Goal: Task Accomplishment & Management: Manage account settings

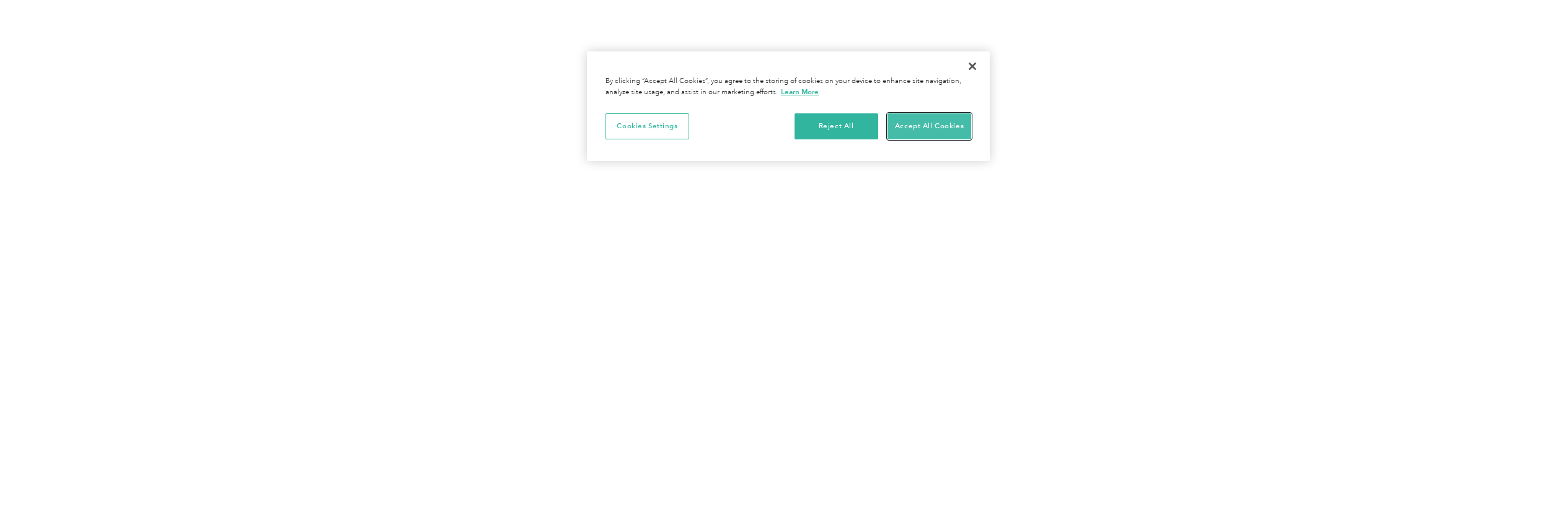
click at [931, 124] on button "Accept All Cookies" at bounding box center [930, 126] width 84 height 26
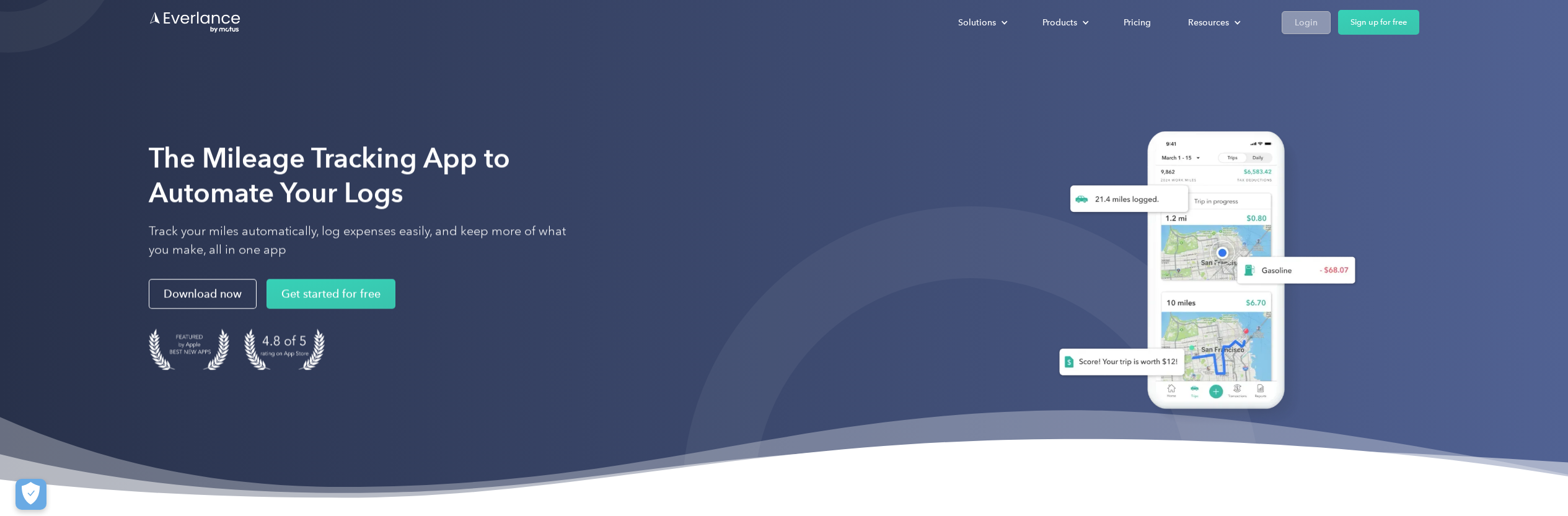
click at [1309, 27] on div "Login" at bounding box center [1306, 22] width 23 height 15
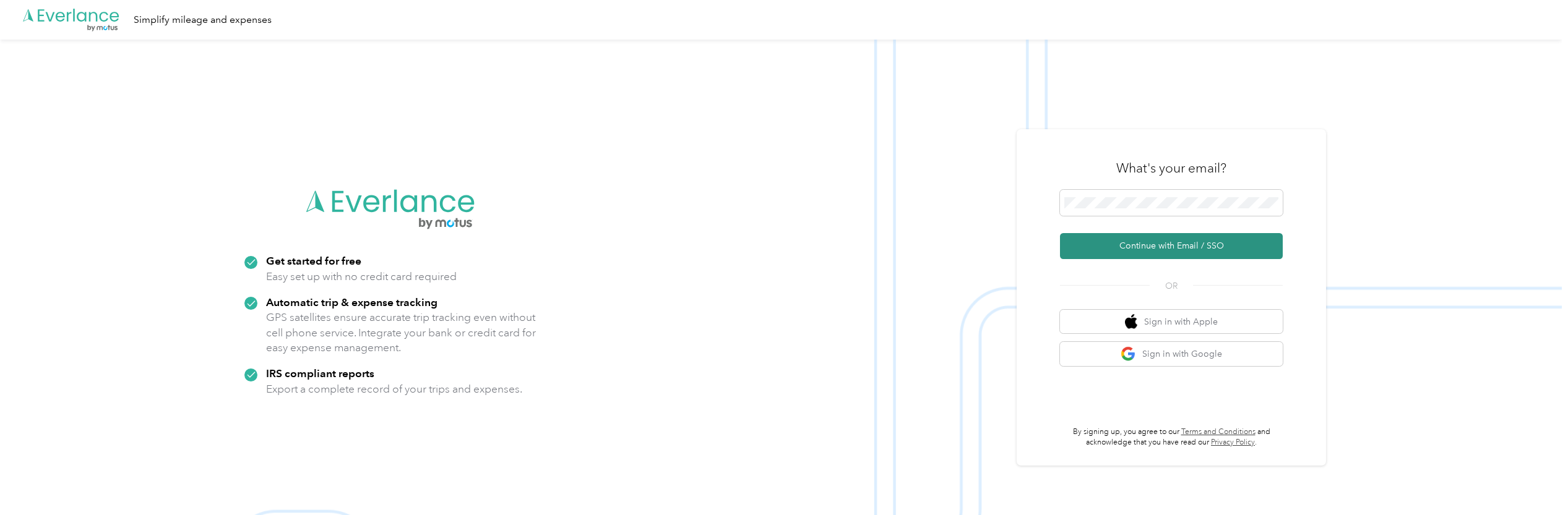
click at [1162, 246] on button "Continue with Email / SSO" at bounding box center [1171, 245] width 223 height 26
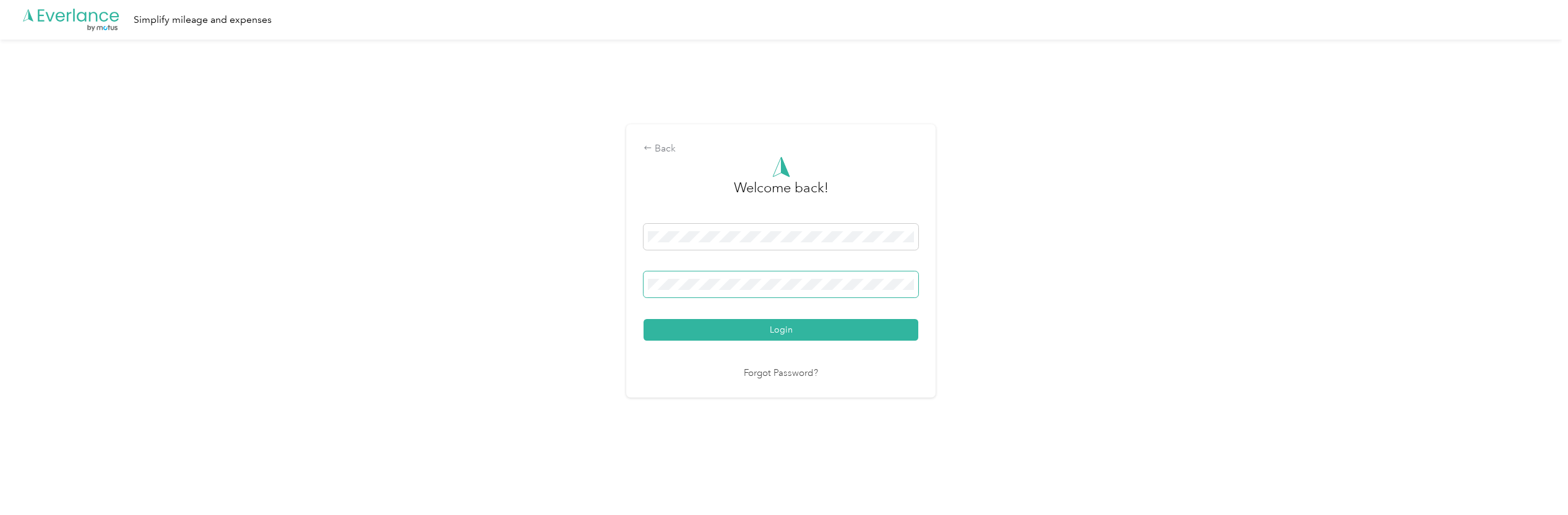
click at [644, 319] on button "Login" at bounding box center [781, 330] width 274 height 22
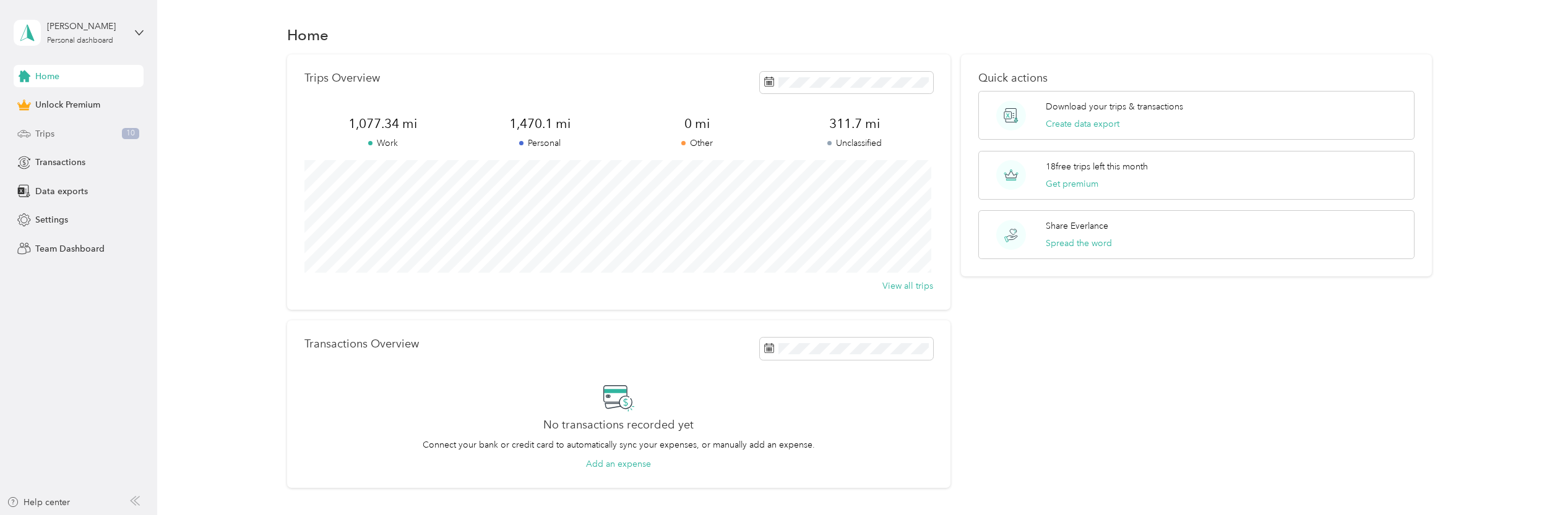
click at [56, 139] on div "Trips 10" at bounding box center [79, 133] width 130 height 23
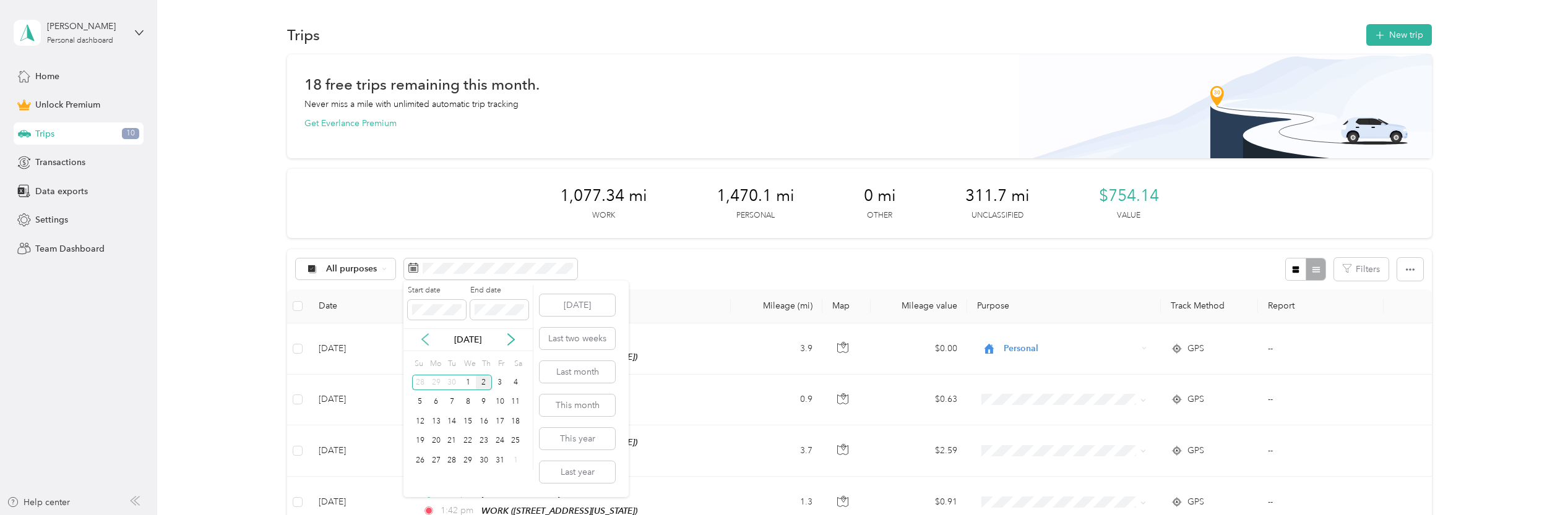
click at [426, 336] on icon at bounding box center [424, 340] width 6 height 11
click at [463, 378] on div "3" at bounding box center [468, 382] width 16 height 15
click at [498, 298] on div "End date" at bounding box center [499, 302] width 58 height 34
click at [468, 380] on div "3" at bounding box center [468, 382] width 16 height 15
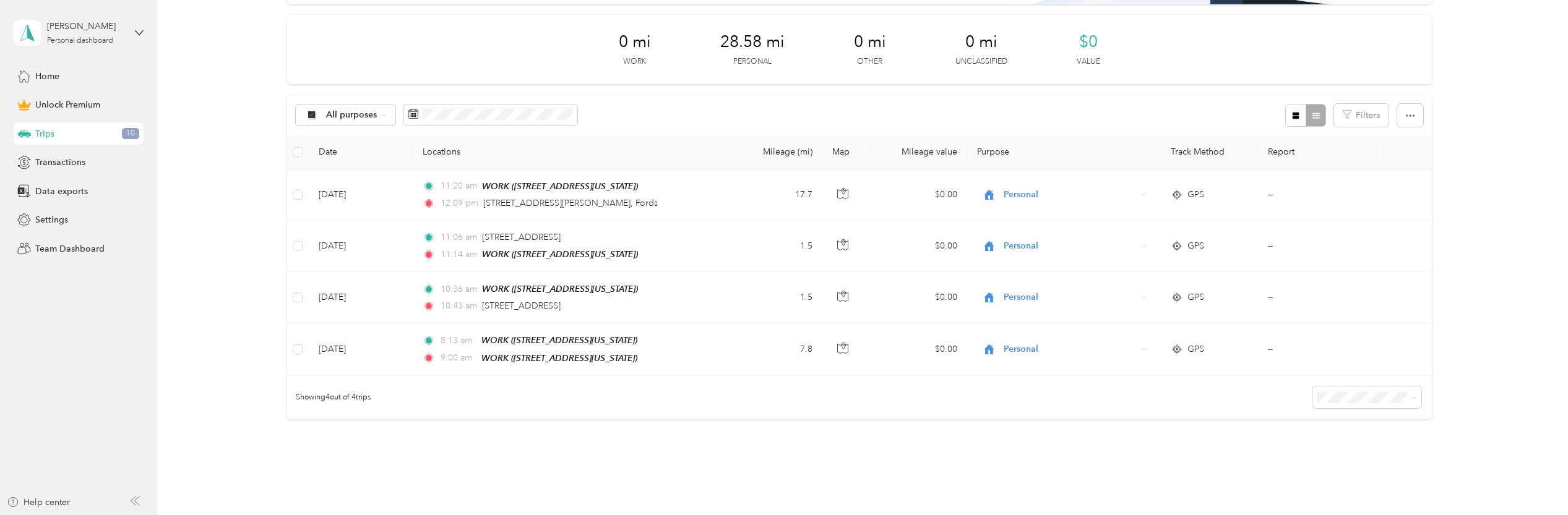
scroll to position [154, 0]
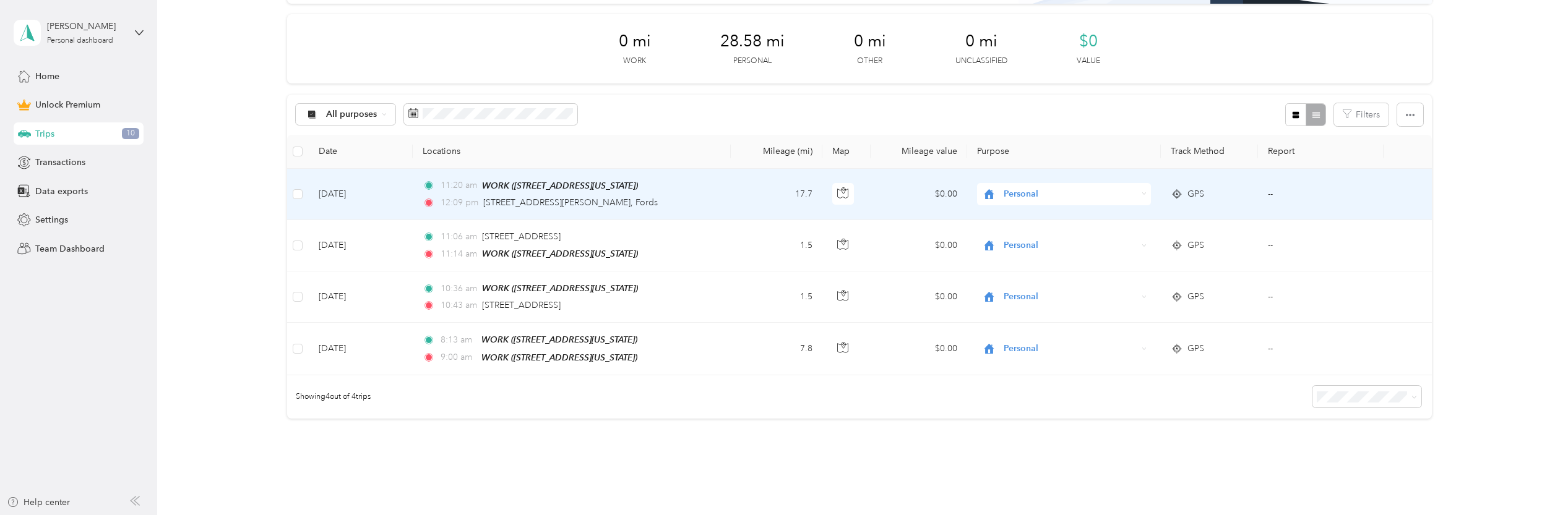
click at [711, 184] on td "11:20 am WORK ([STREET_ADDRESS][US_STATE]) 12:09 pm [STREET_ADDRESS][GEOGRAPHIC…" at bounding box center [571, 194] width 318 height 51
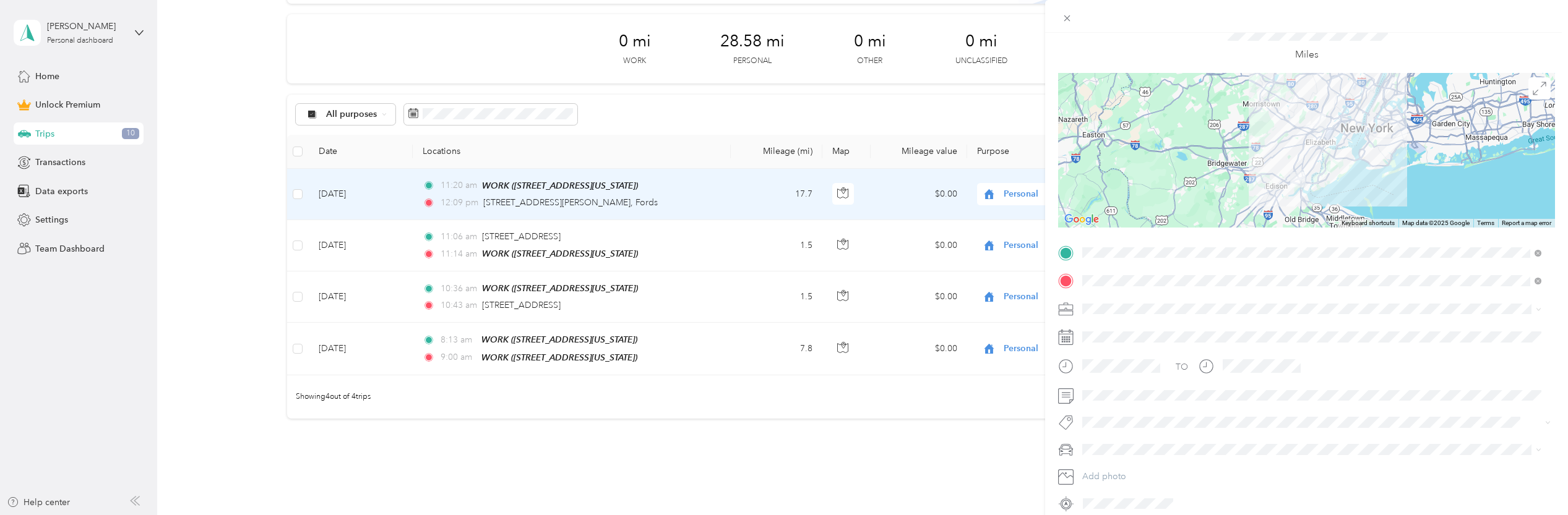
scroll to position [71, 0]
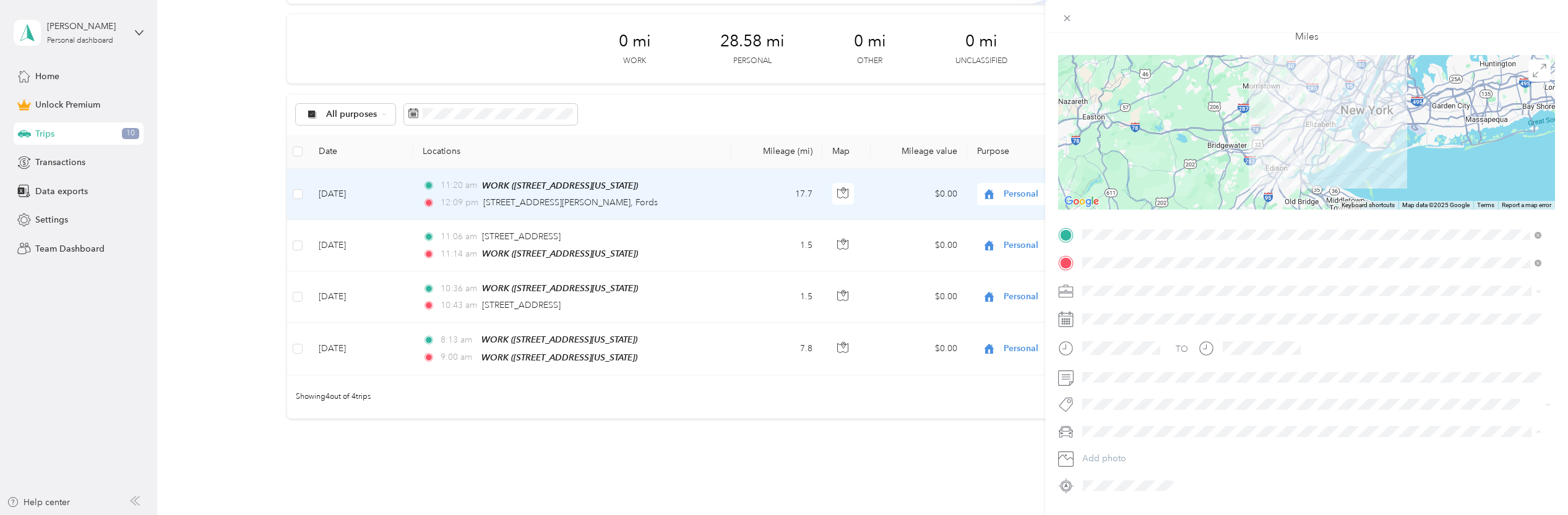
click at [1118, 454] on li "RAM PROMASTER 3500" at bounding box center [1312, 454] width 468 height 22
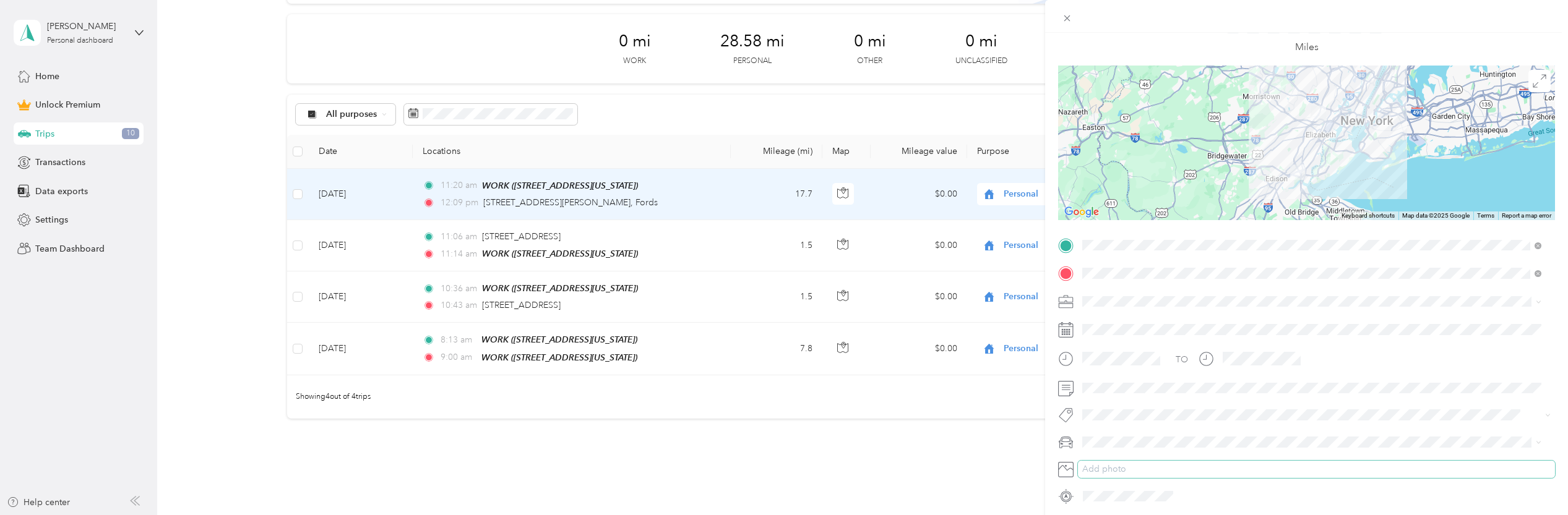
scroll to position [60, 0]
click at [461, 110] on div "Trip details Save This trip cannot be edited because it is either under review,…" at bounding box center [784, 257] width 1568 height 515
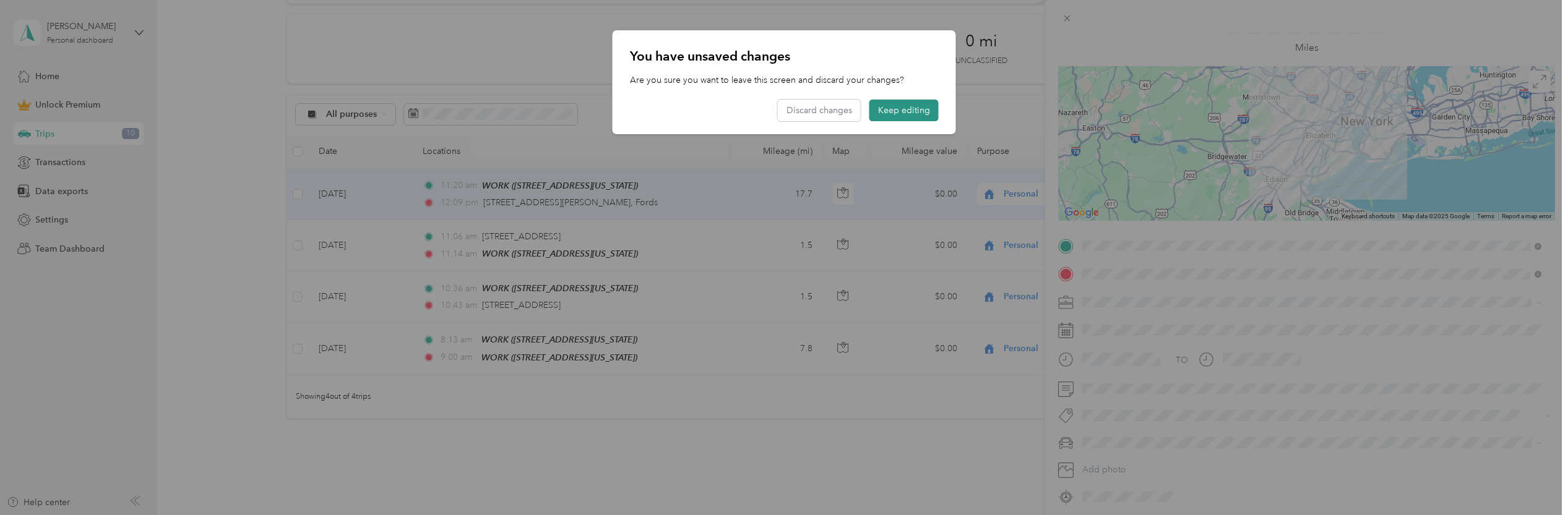
click at [892, 116] on button "Keep editing" at bounding box center [904, 110] width 70 height 22
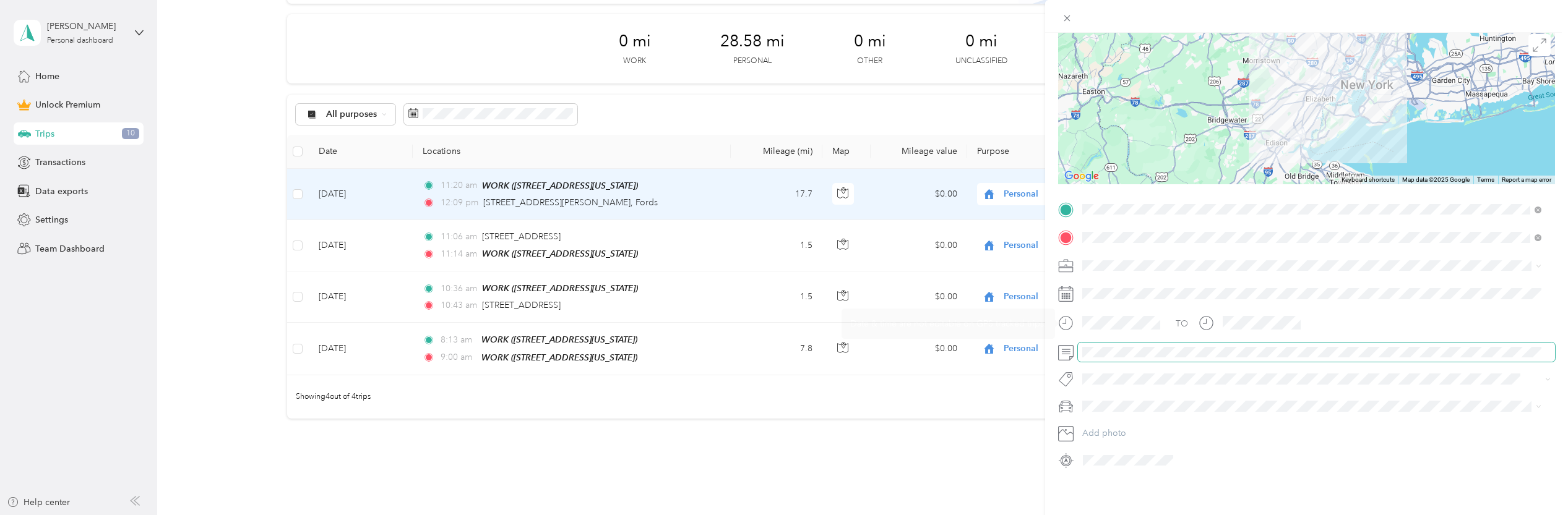
scroll to position [106, 0]
click at [1137, 349] on span at bounding box center [1316, 353] width 477 height 20
click at [1267, 500] on div "Trip details Save This trip cannot be edited because it is either under review,…" at bounding box center [1306, 290] width 523 height 515
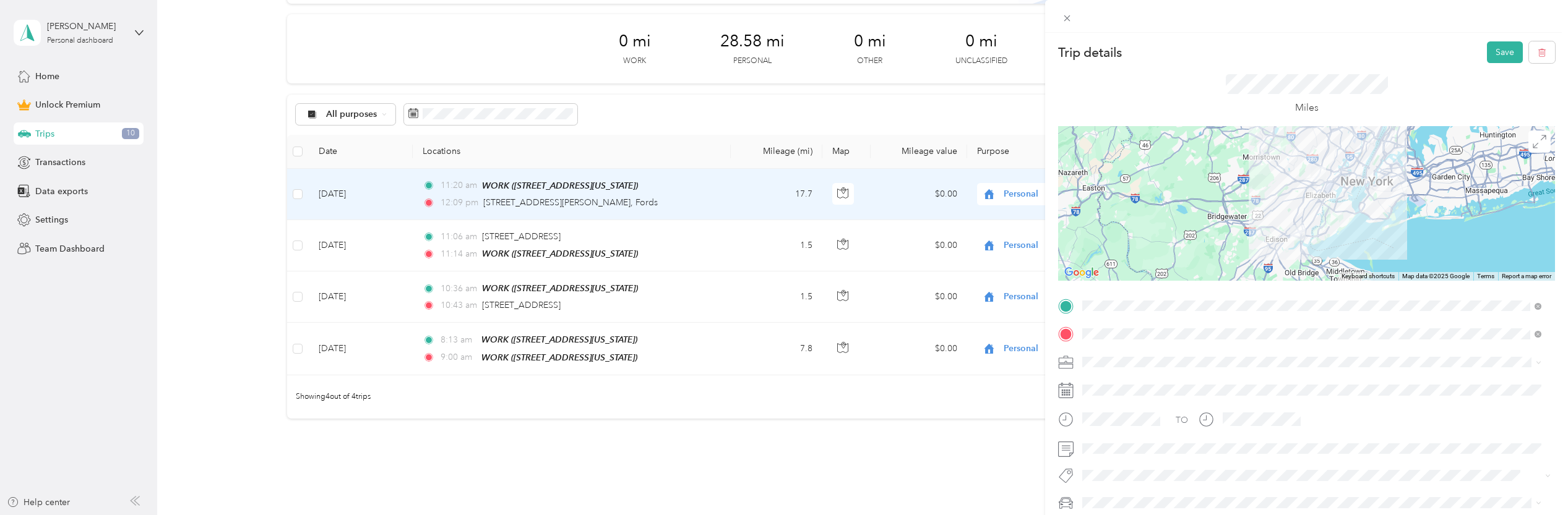
click at [1499, 39] on div "Trip details Save This trip cannot be edited because it is either under review,…" at bounding box center [1306, 290] width 523 height 515
click at [1499, 49] on button "Save" at bounding box center [1505, 52] width 36 height 22
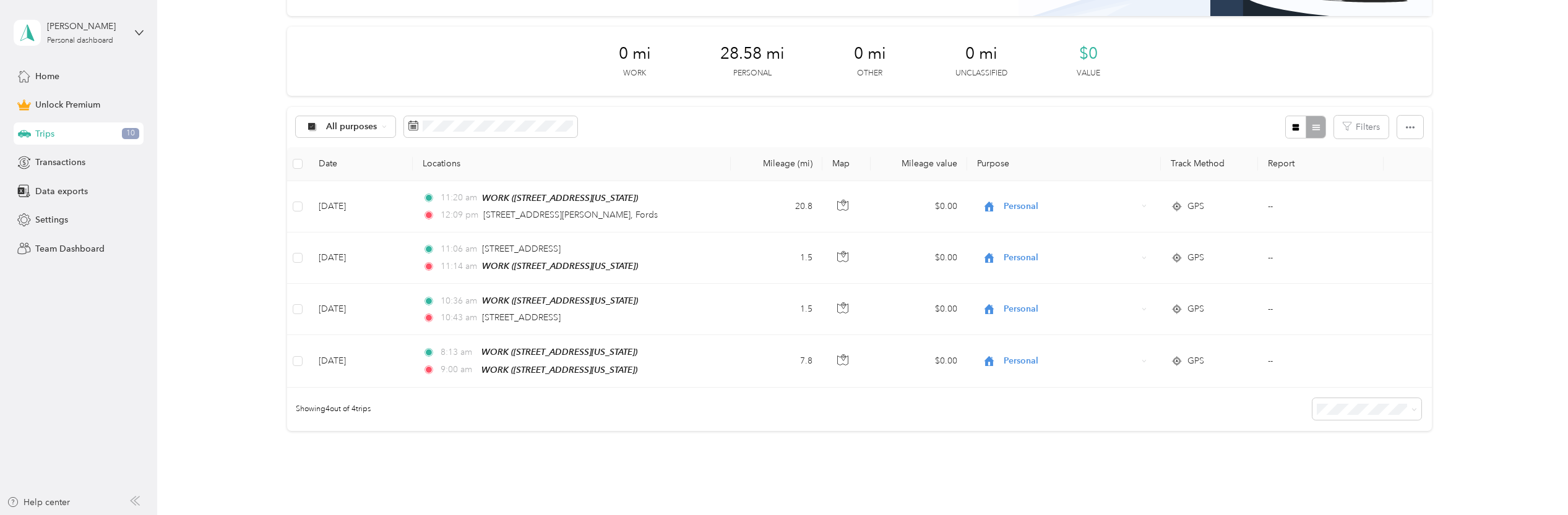
scroll to position [155, 0]
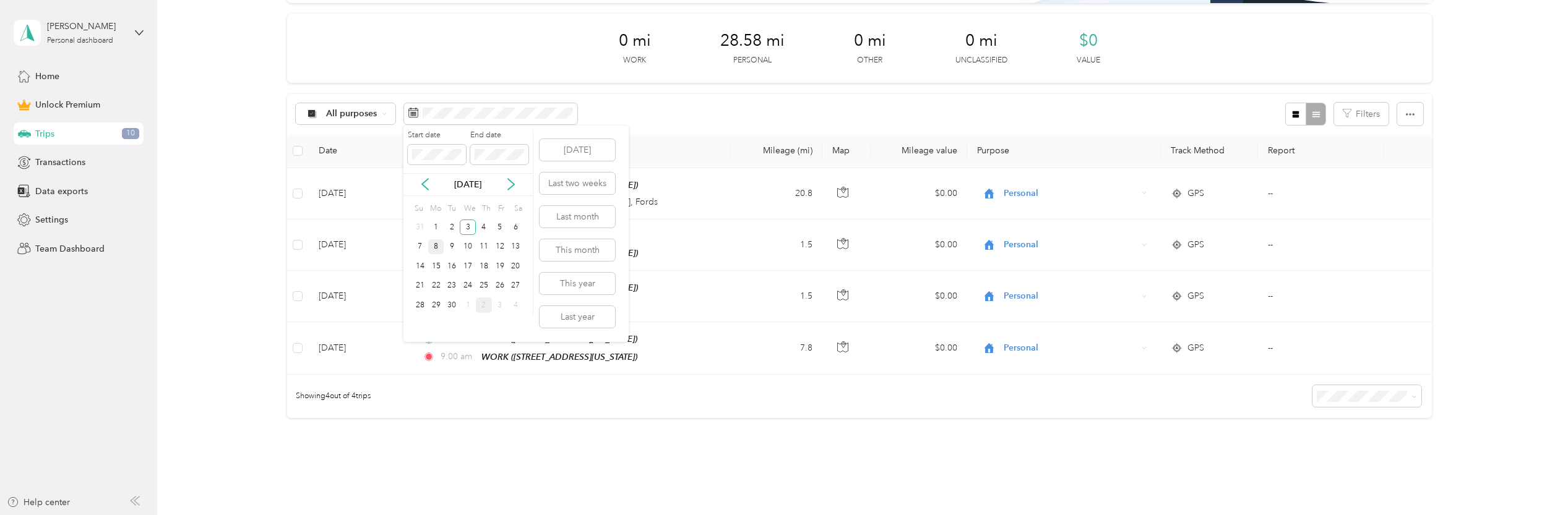
click at [439, 246] on div "8" at bounding box center [436, 246] width 16 height 15
click at [439, 245] on div "8" at bounding box center [436, 246] width 16 height 15
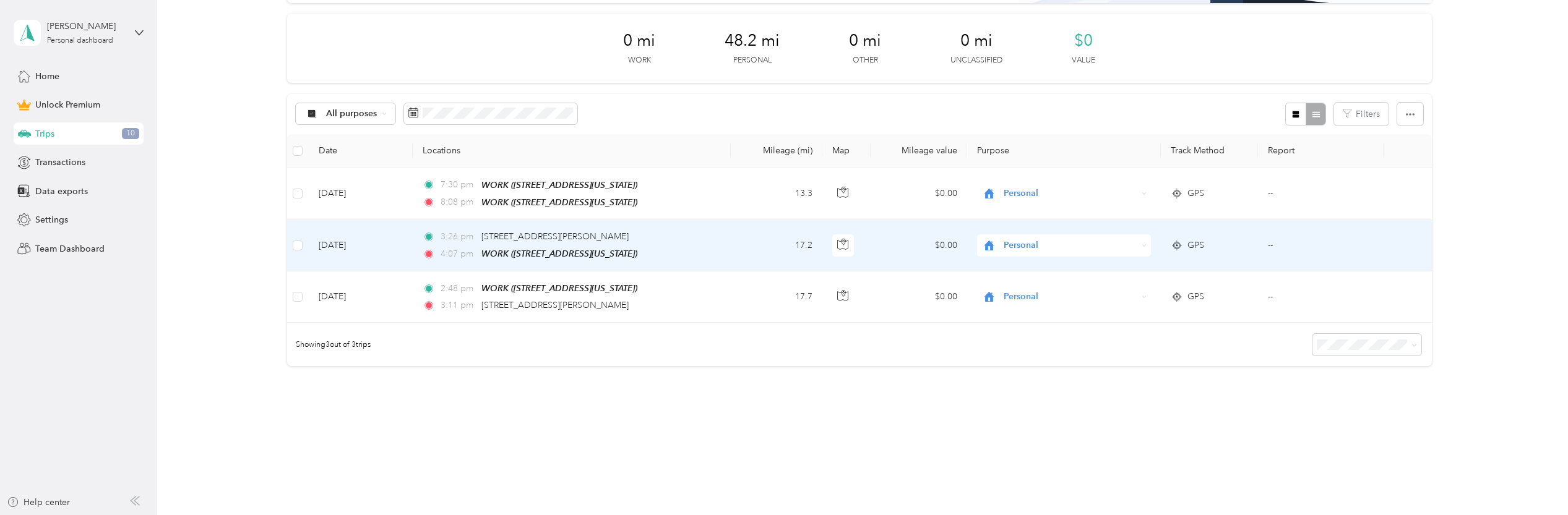
click at [692, 241] on td "3:26 pm [STREET_ADDRESS][PERSON_NAME] 4:07 pm WORK ([STREET_ADDRESS][US_STATE])" at bounding box center [571, 245] width 318 height 51
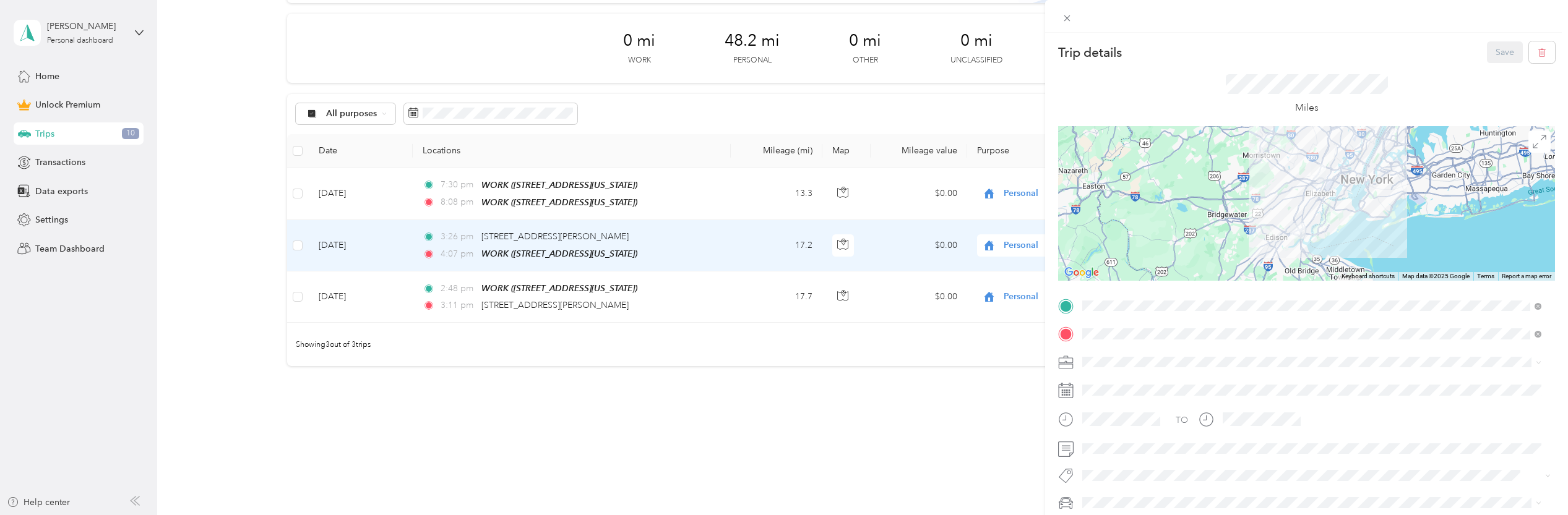
click at [721, 283] on div "Trip details Save This trip cannot be edited because it is either under review,…" at bounding box center [784, 257] width 1568 height 515
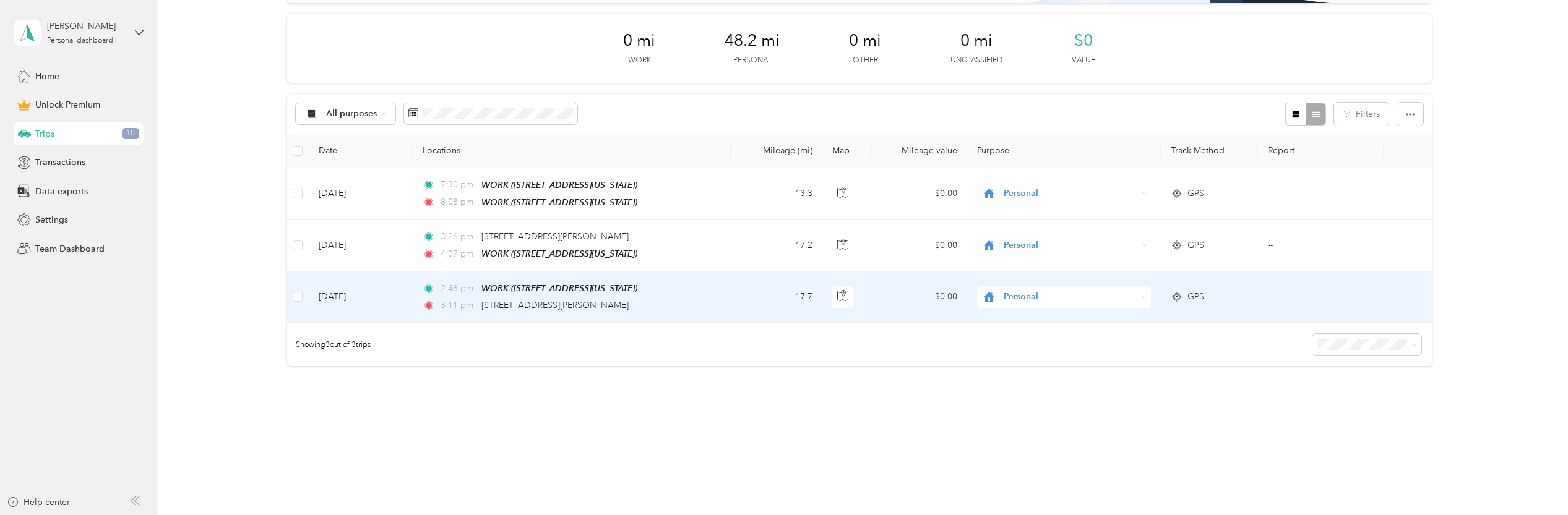
click at [721, 283] on td "2:48 pm WORK ([STREET_ADDRESS][US_STATE]) 3:11 pm [STREET_ADDRESS][PERSON_NAME]" at bounding box center [571, 297] width 318 height 51
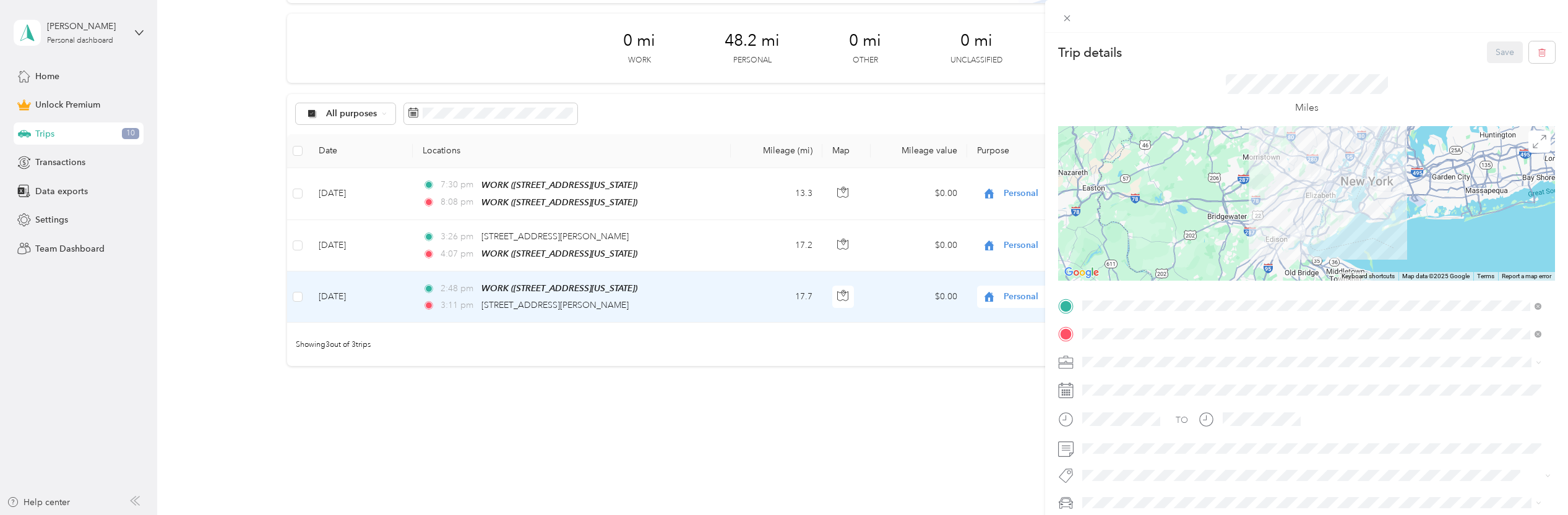
click at [738, 246] on div "Trip details Save This trip cannot be edited because it is either under review,…" at bounding box center [784, 257] width 1568 height 515
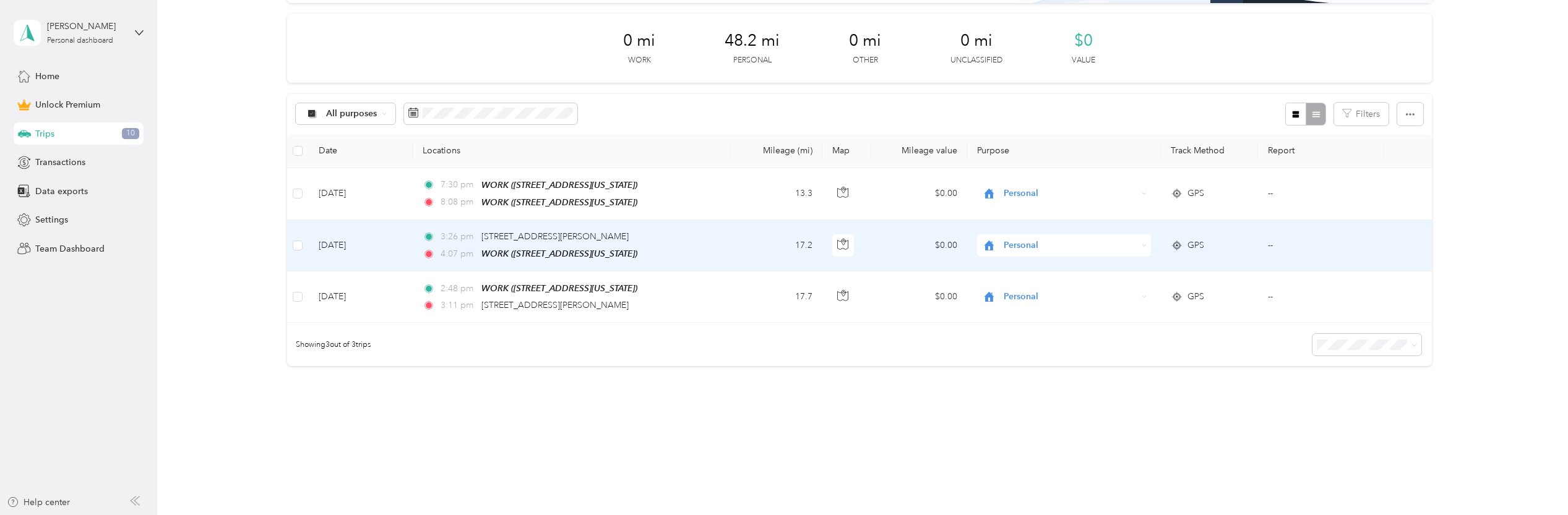
click at [738, 246] on td "17.2" at bounding box center [775, 245] width 91 height 51
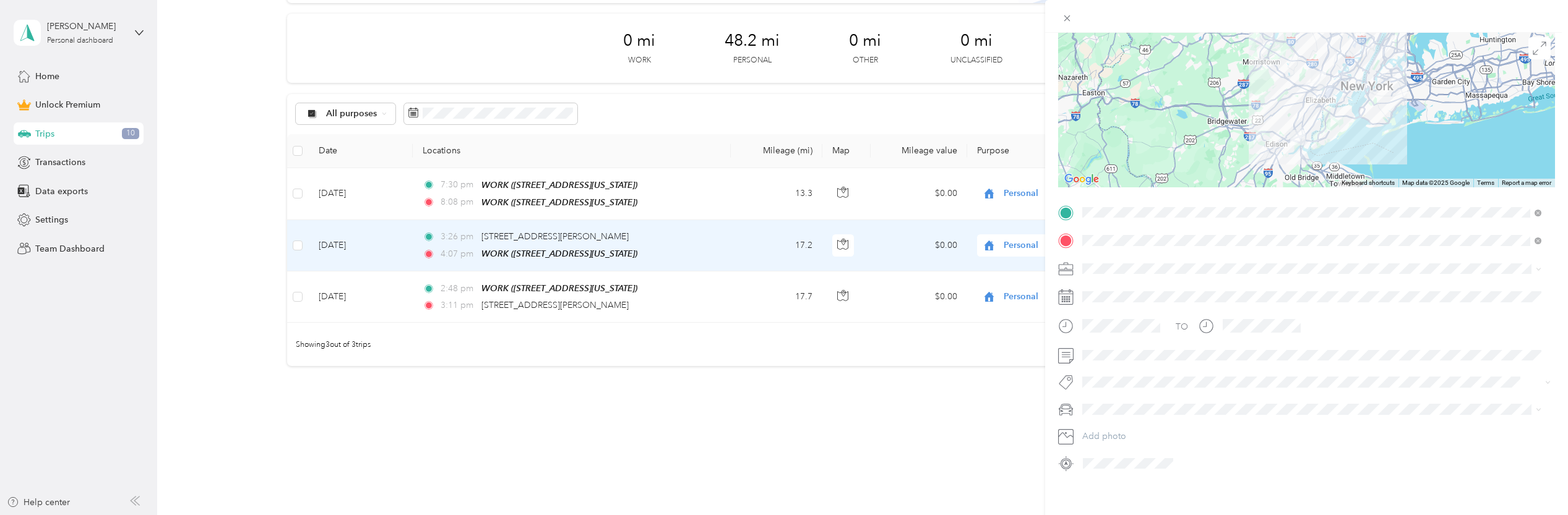
scroll to position [91, 0]
click at [298, 242] on div "Trip details Save This trip cannot be edited because it is either under review,…" at bounding box center [784, 257] width 1568 height 515
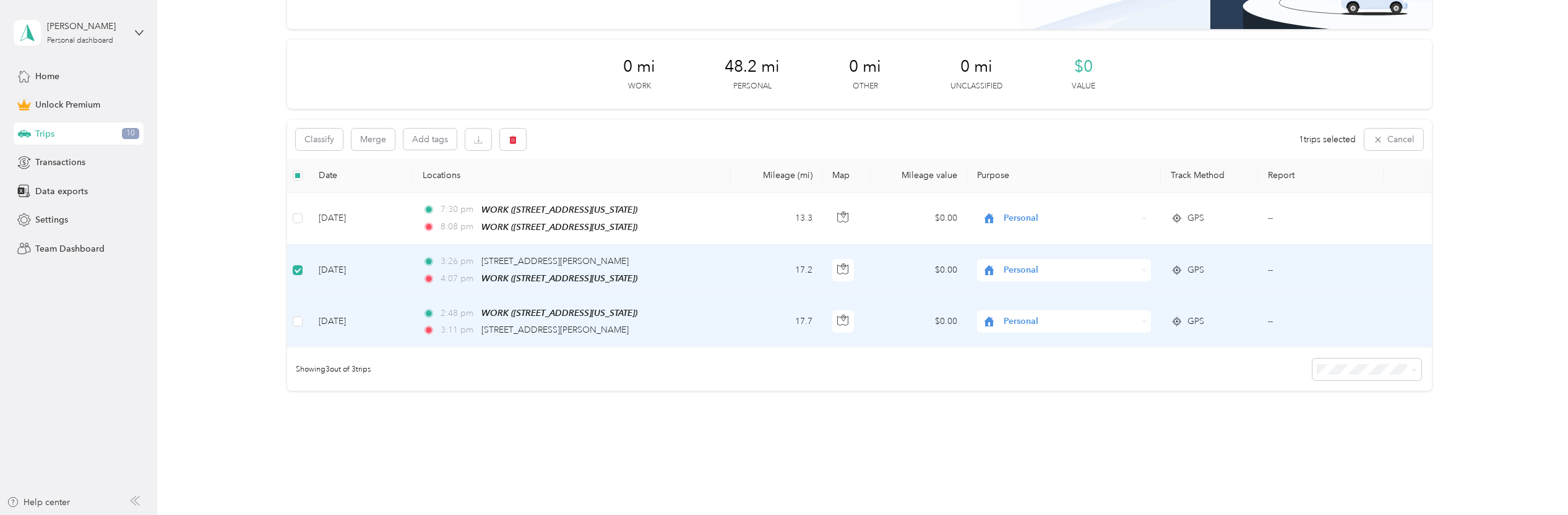
scroll to position [174, 0]
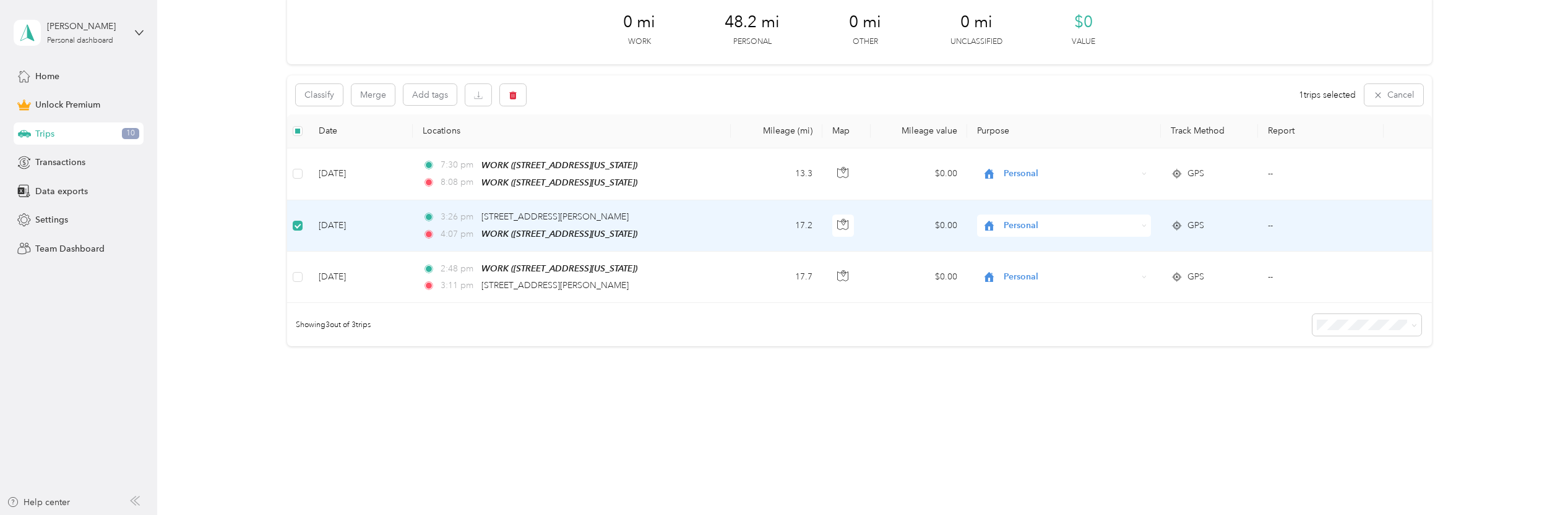
click at [367, 218] on td "[DATE]" at bounding box center [360, 225] width 104 height 51
click at [1290, 231] on td "--" at bounding box center [1320, 225] width 125 height 51
click at [1272, 221] on td "--" at bounding box center [1320, 225] width 125 height 51
click at [892, 232] on td "$0.00" at bounding box center [918, 225] width 97 height 51
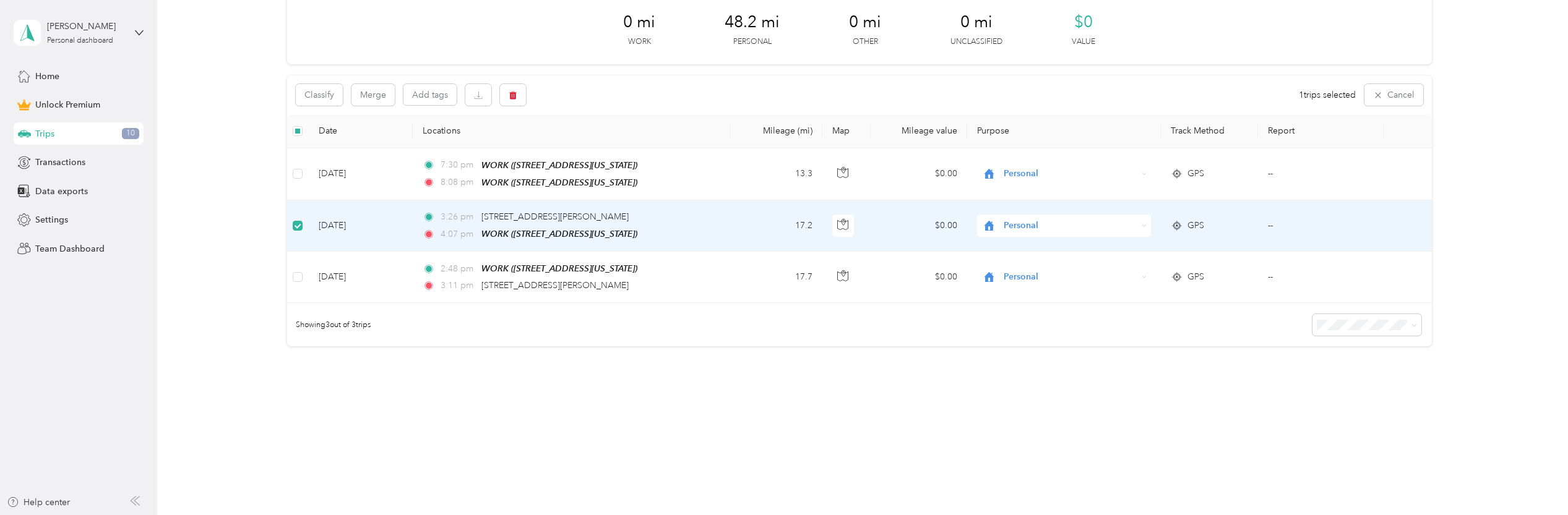
click at [892, 232] on td "$0.00" at bounding box center [918, 225] width 97 height 51
click at [843, 224] on icon "button" at bounding box center [842, 225] width 11 height 11
click at [697, 223] on td "3:26 pm [STREET_ADDRESS][PERSON_NAME] 4:07 pm WORK ([STREET_ADDRESS][US_STATE])" at bounding box center [571, 225] width 318 height 51
click at [353, 233] on td "[DATE]" at bounding box center [360, 225] width 104 height 51
click at [341, 221] on td "[DATE]" at bounding box center [360, 225] width 104 height 51
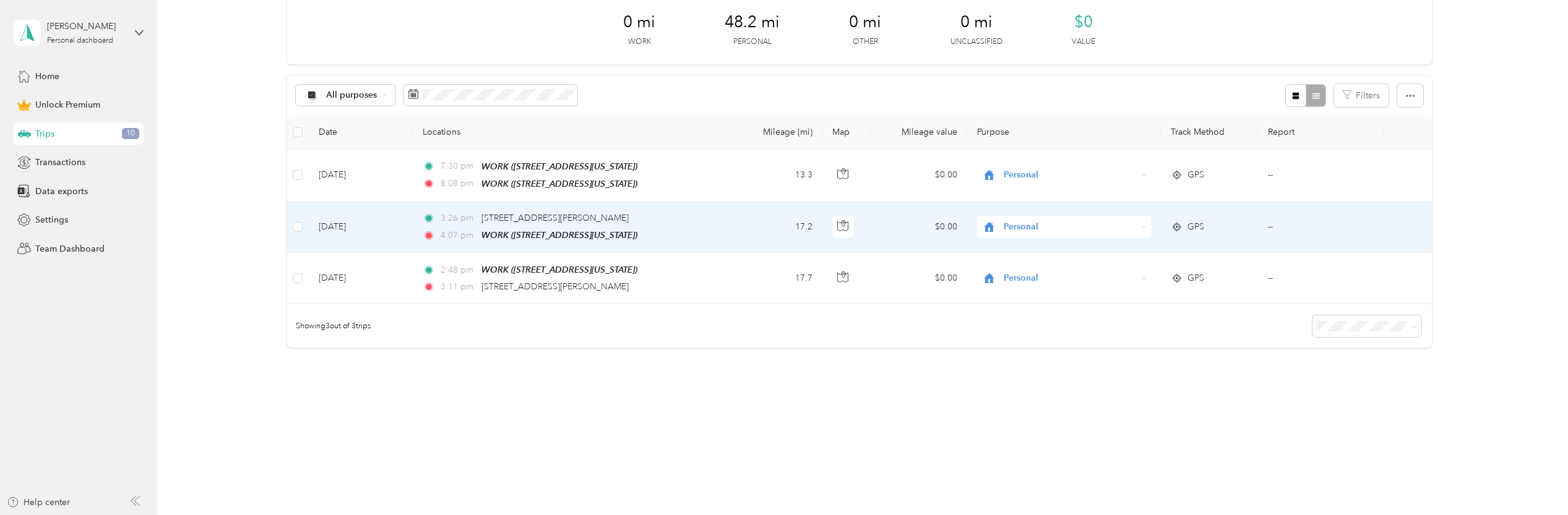
click at [383, 212] on td "[DATE]" at bounding box center [360, 226] width 104 height 51
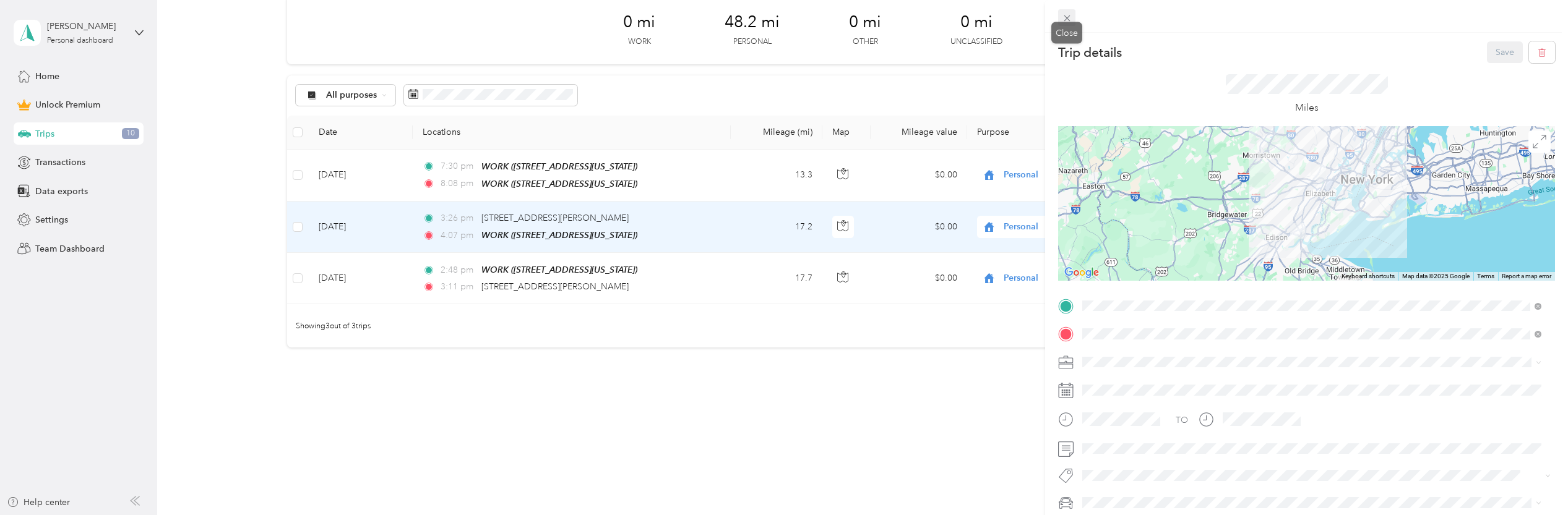
click at [1068, 13] on icon at bounding box center [1067, 18] width 11 height 11
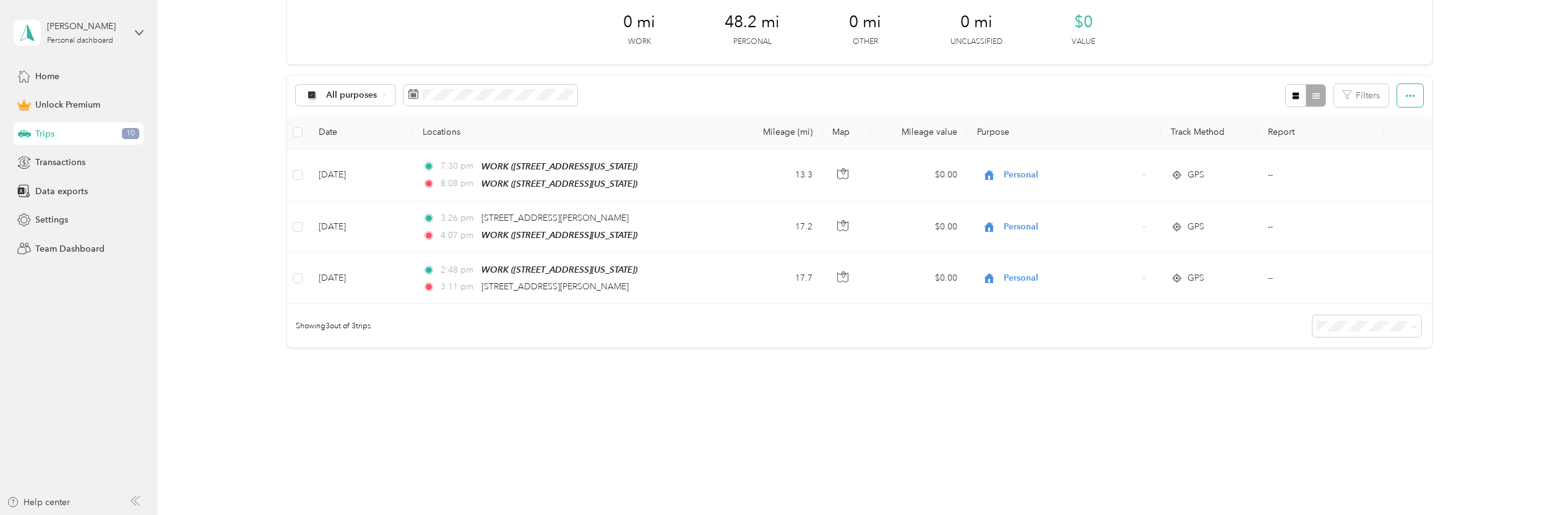
click at [1404, 101] on button "button" at bounding box center [1410, 95] width 26 height 23
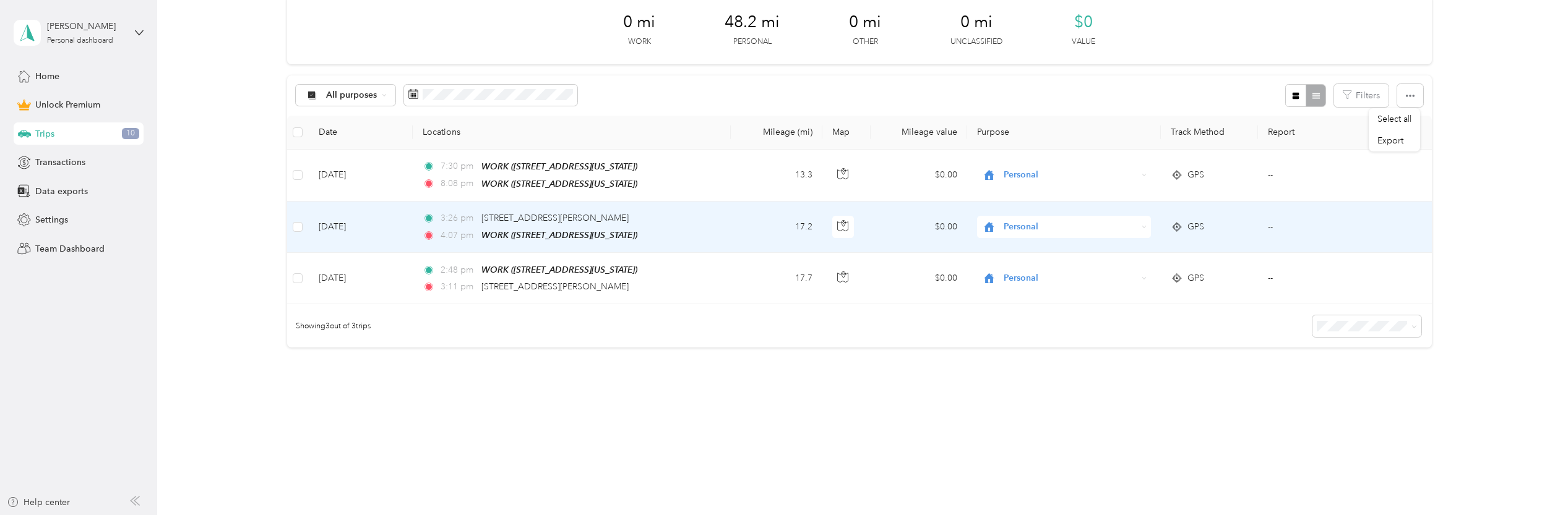
click at [292, 223] on td at bounding box center [298, 226] width 23 height 51
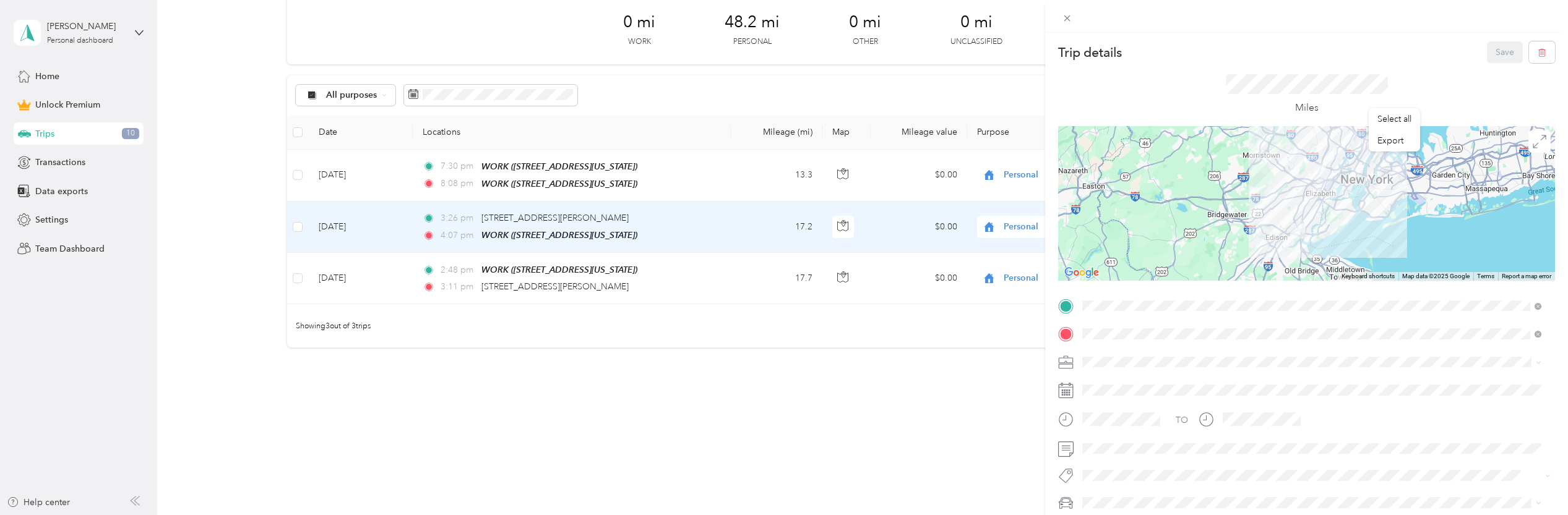
click at [297, 225] on div "Trip details Save This trip cannot be edited because it is either under review,…" at bounding box center [784, 257] width 1568 height 515
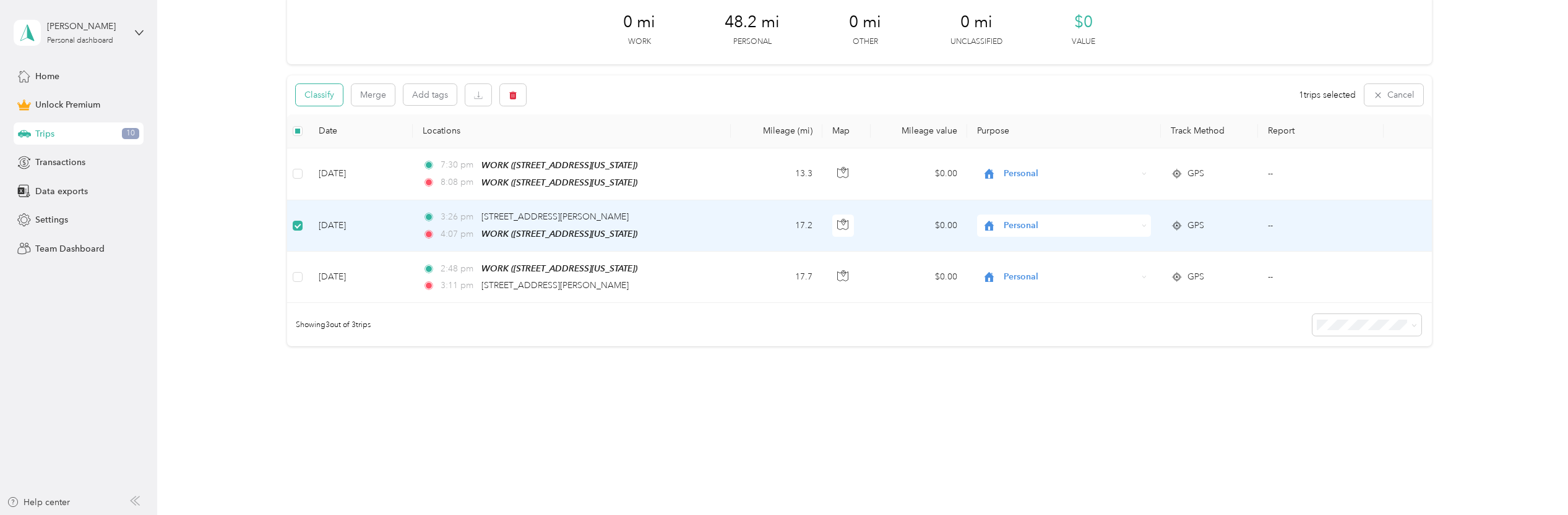
click at [303, 101] on button "Classify" at bounding box center [320, 95] width 47 height 22
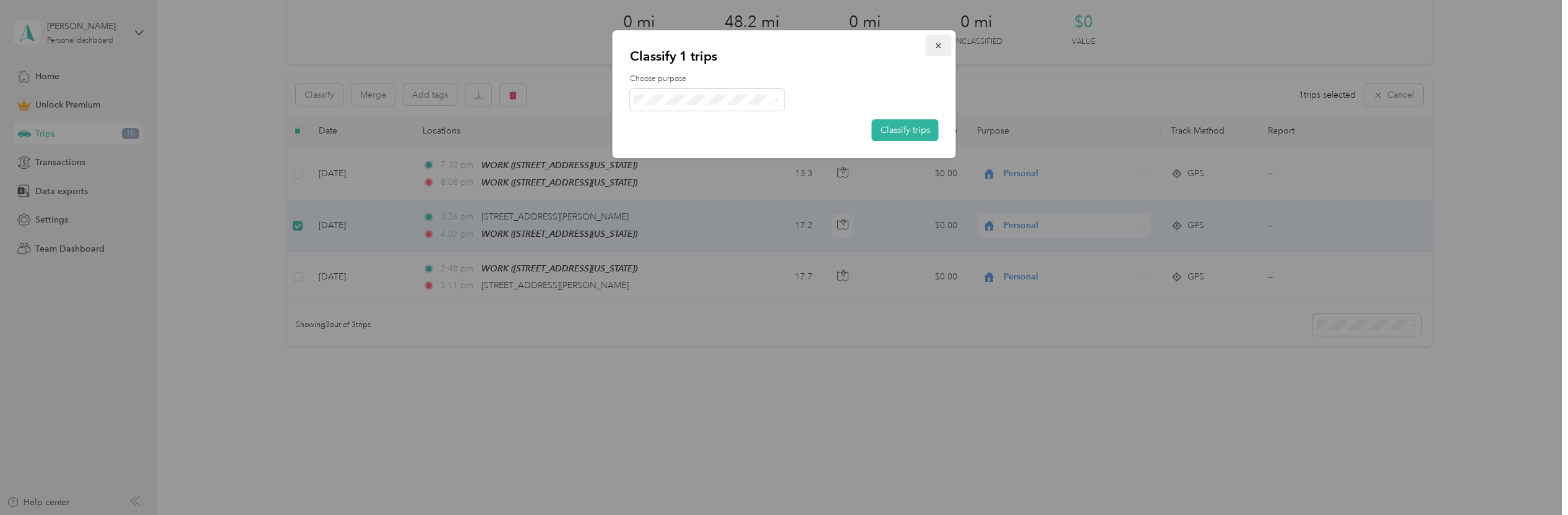
click at [944, 47] on button "button" at bounding box center [938, 45] width 26 height 22
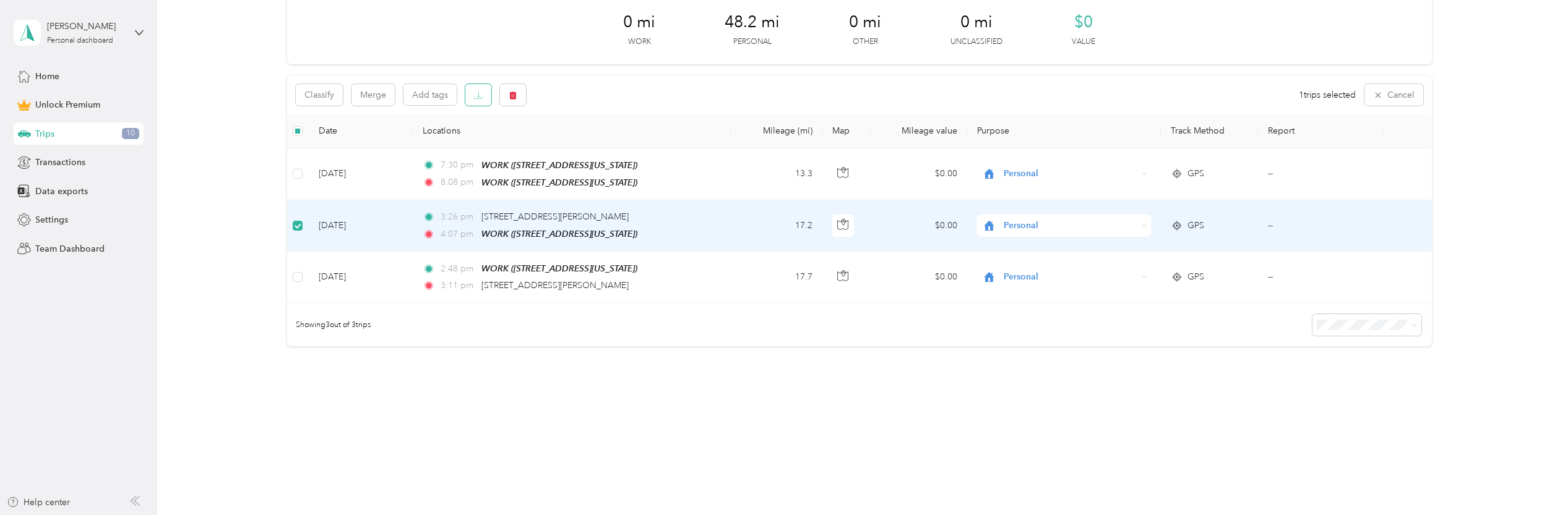
click at [474, 99] on icon "button" at bounding box center [478, 96] width 9 height 9
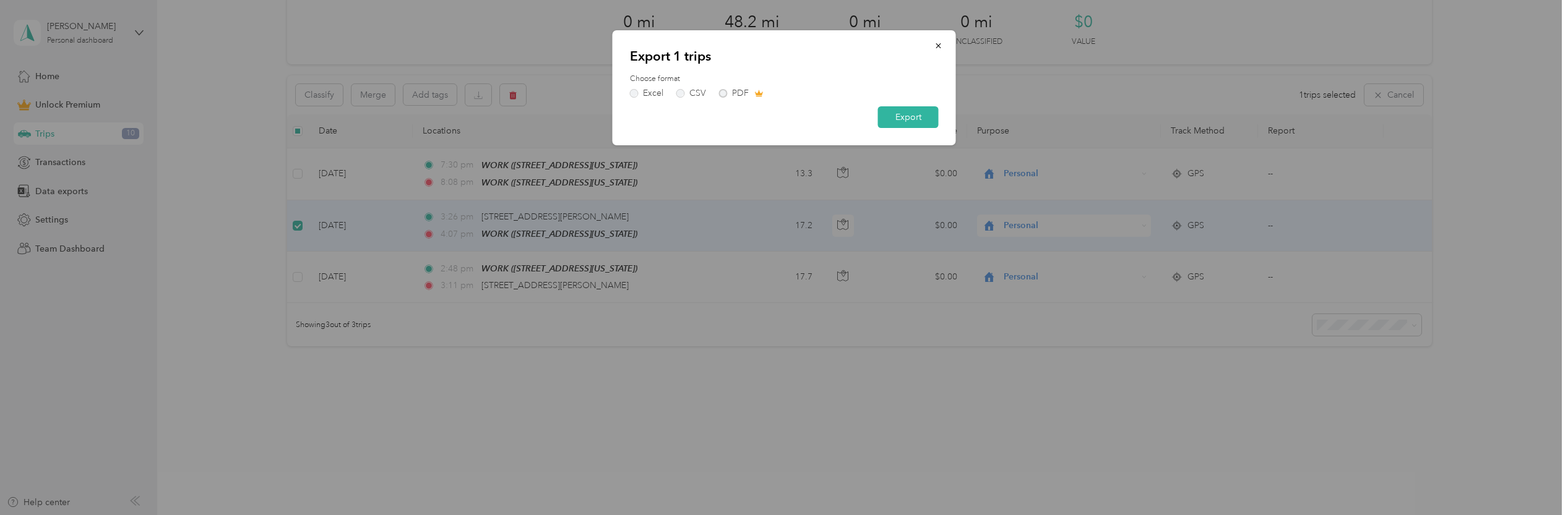
click at [723, 91] on div "Excel CSV PDF" at bounding box center [784, 94] width 309 height 9
click at [938, 42] on icon "button" at bounding box center [939, 46] width 9 height 9
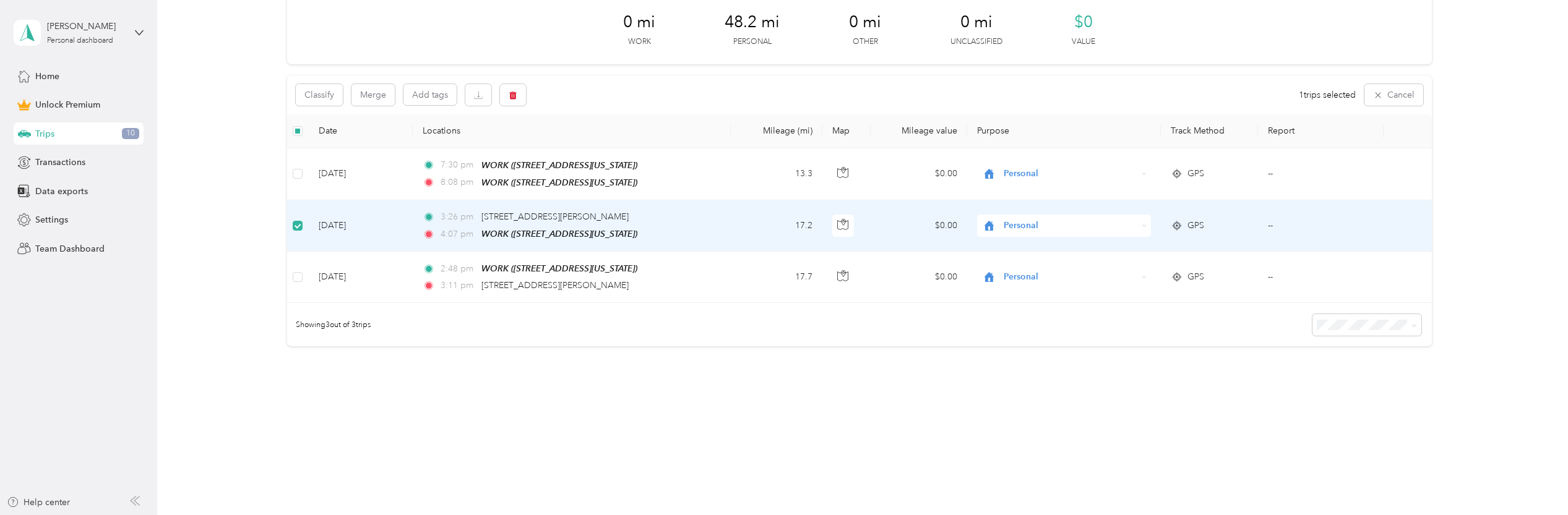
click at [938, 42] on div "Export 1 trips Choose format Excel CSV PDF Export" at bounding box center [784, 87] width 343 height 115
click at [619, 352] on div "18 free trips remaining this month. Never miss a mile with unlimited automatic …" at bounding box center [859, 135] width 1146 height 510
click at [441, 225] on div "3:26 pm [STREET_ADDRESS][PERSON_NAME] 4:07 pm WORK ([STREET_ADDRESS][US_STATE])" at bounding box center [552, 226] width 260 height 31
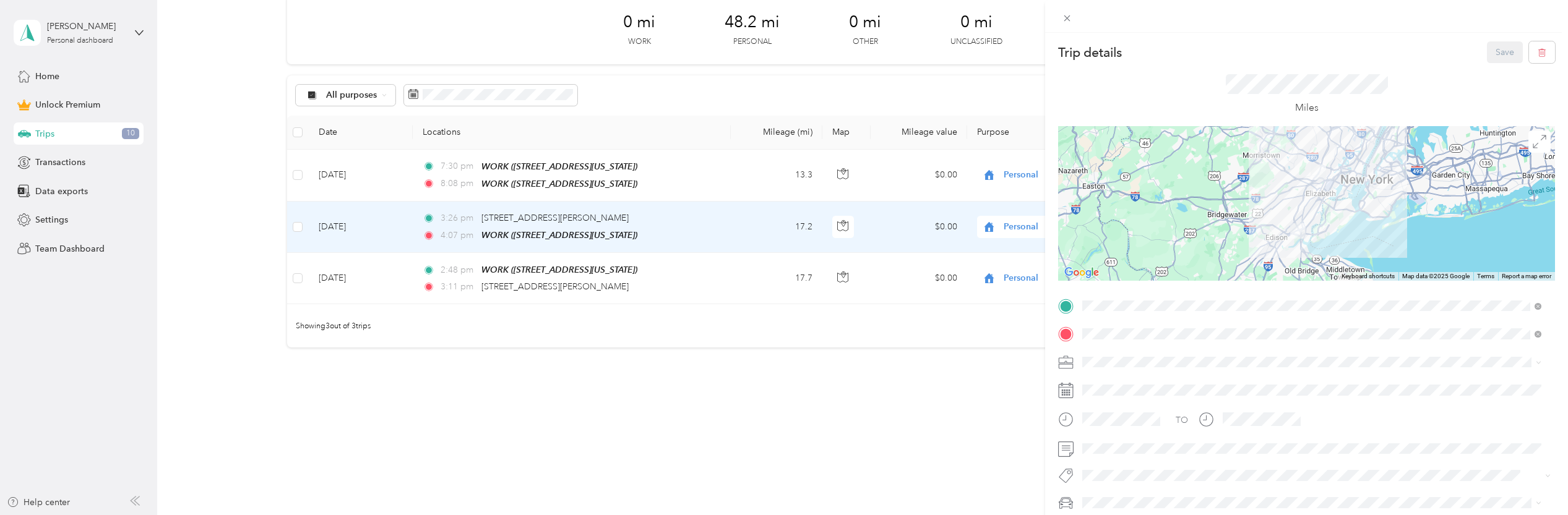
click at [469, 91] on div "Trip details Save This trip cannot be edited because it is either under review,…" at bounding box center [784, 257] width 1568 height 515
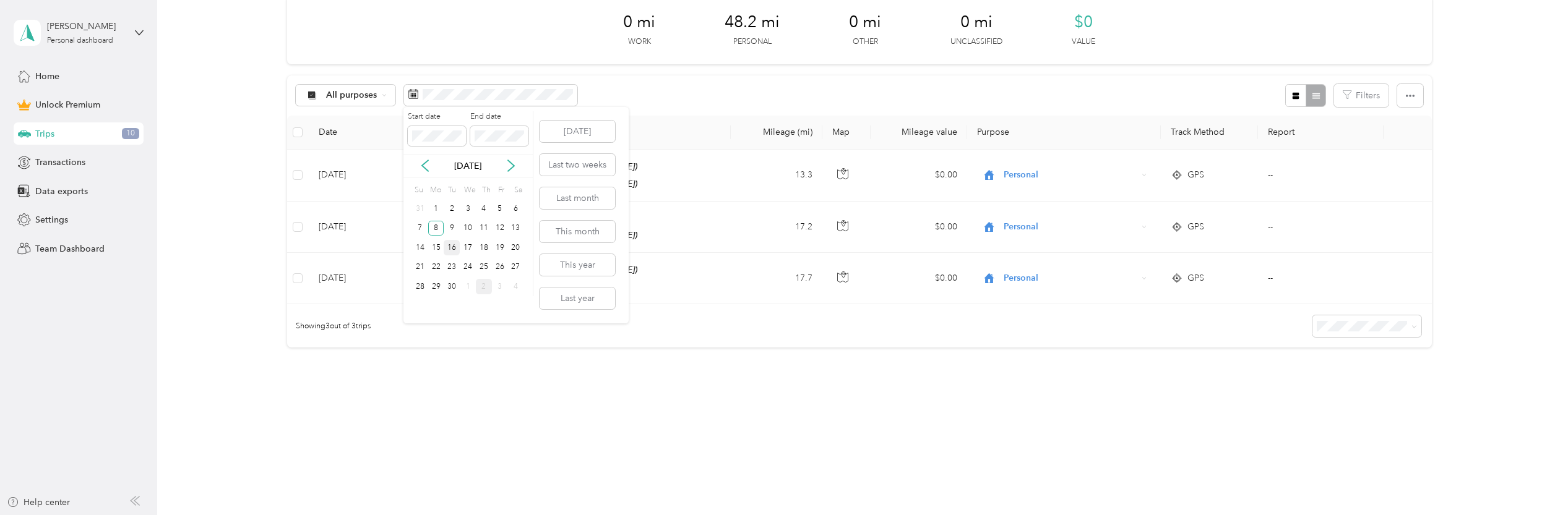
click at [451, 249] on div "16" at bounding box center [451, 247] width 16 height 15
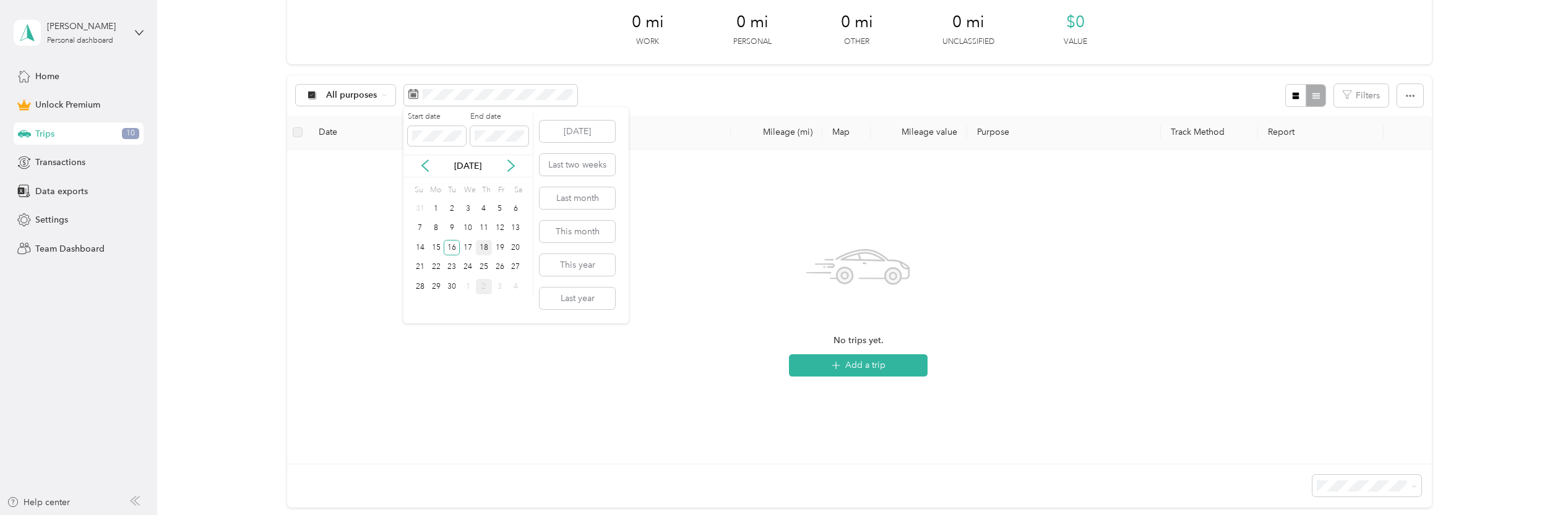
click at [487, 247] on div "18" at bounding box center [484, 247] width 16 height 15
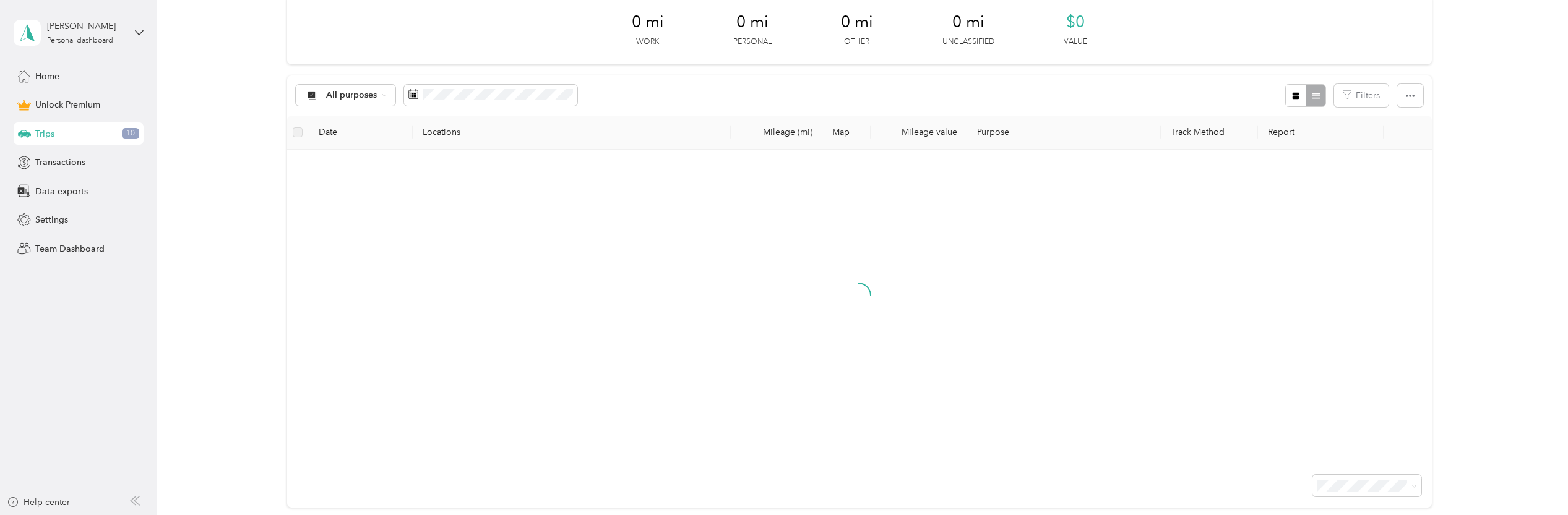
click at [487, 247] on div "18" at bounding box center [484, 247] width 16 height 15
